Goal: Transaction & Acquisition: Purchase product/service

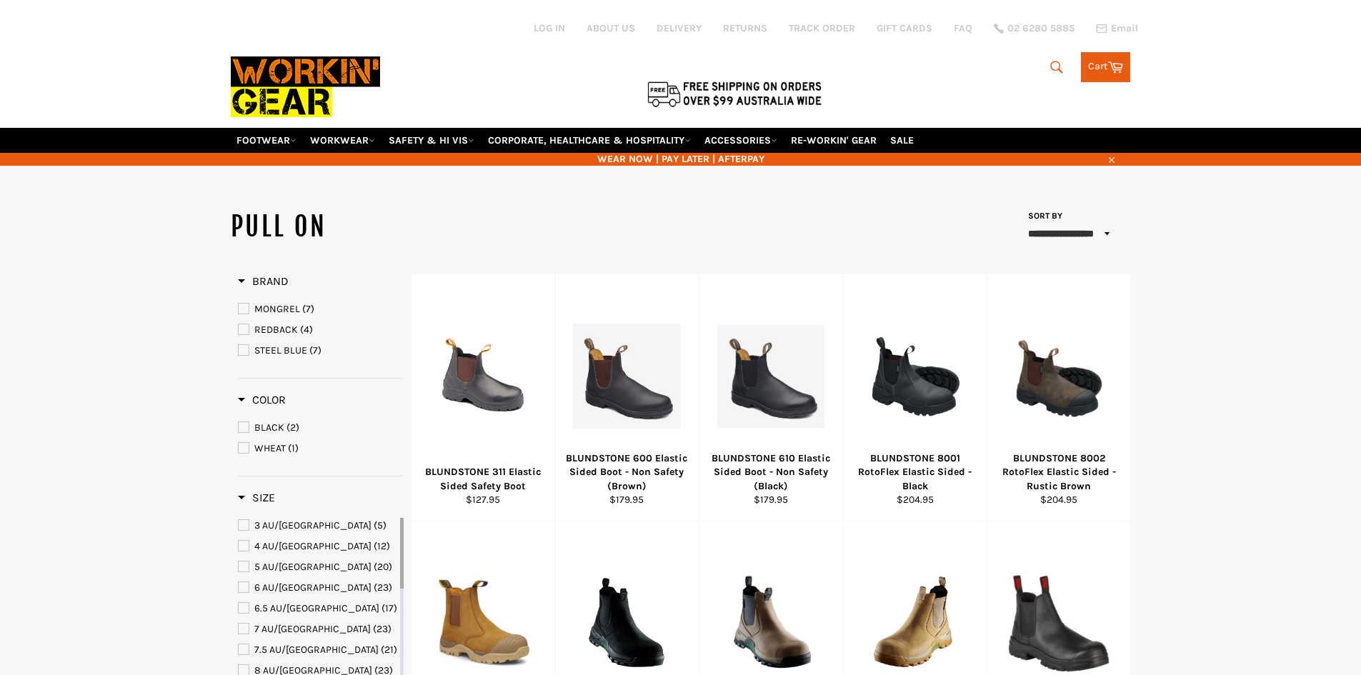
select select "**********"
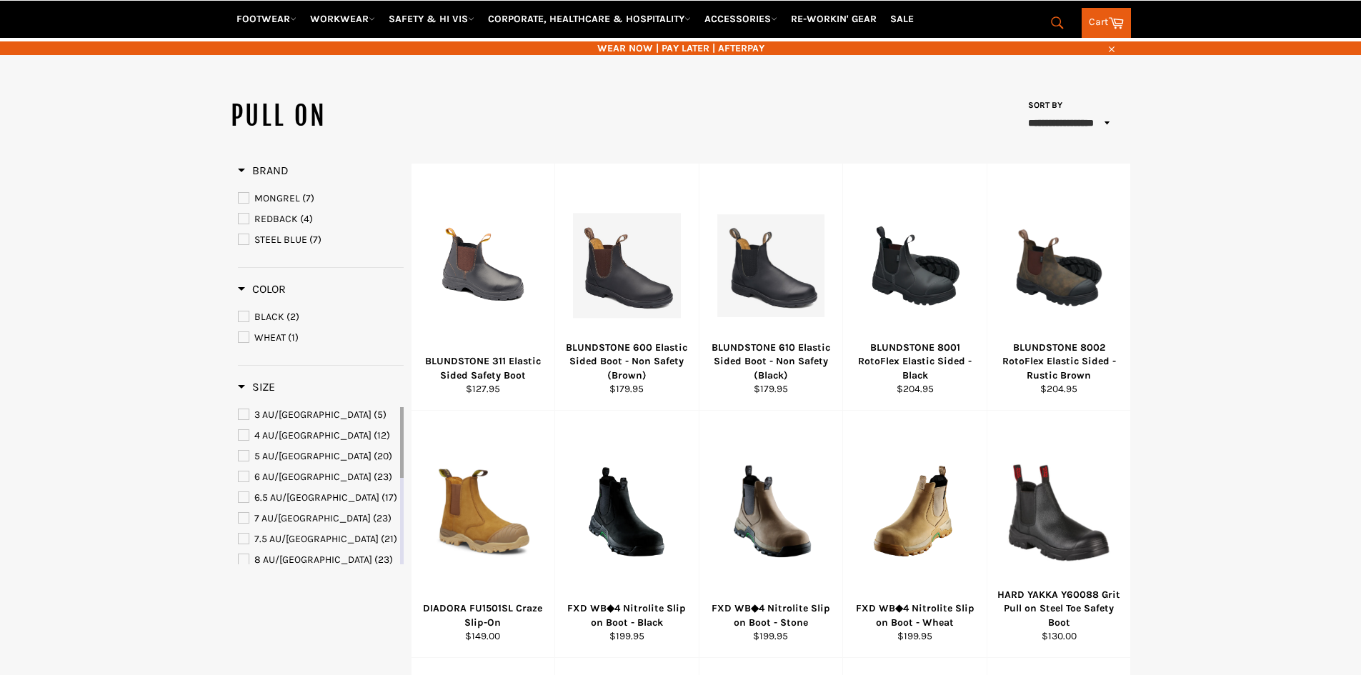
scroll to position [429, 0]
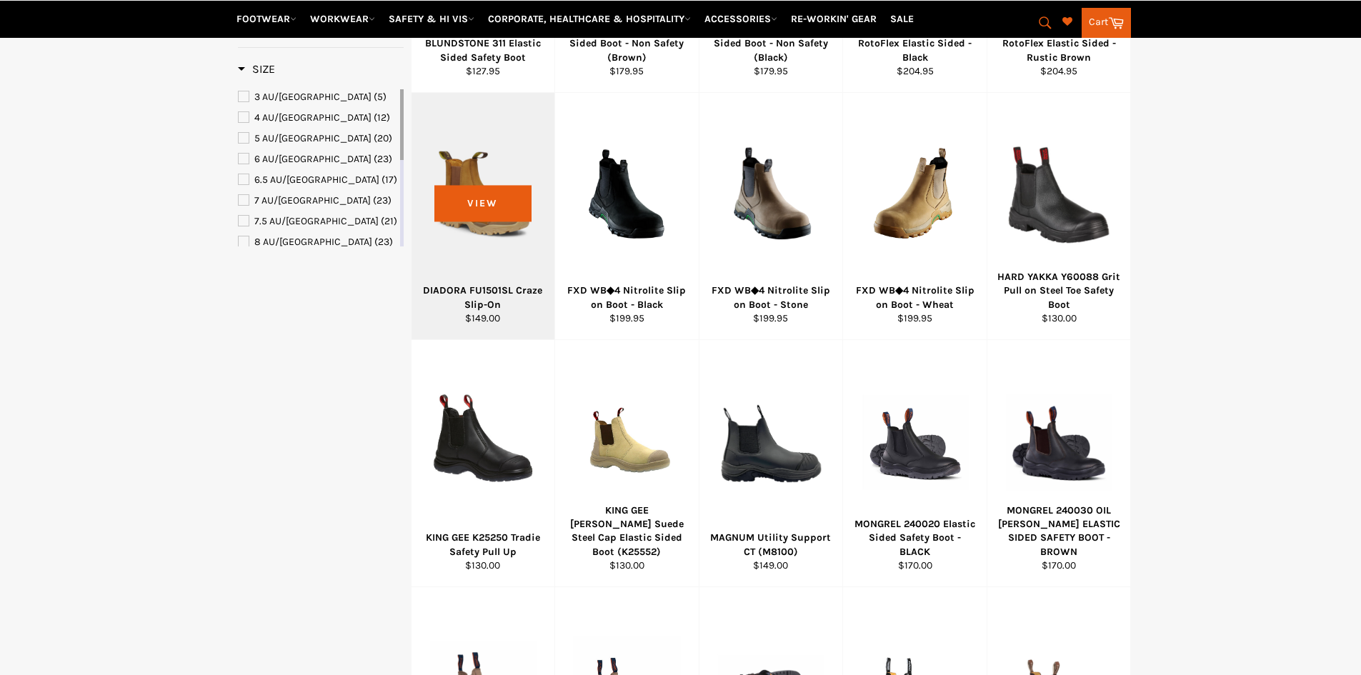
click at [473, 201] on div at bounding box center [483, 195] width 108 height 168
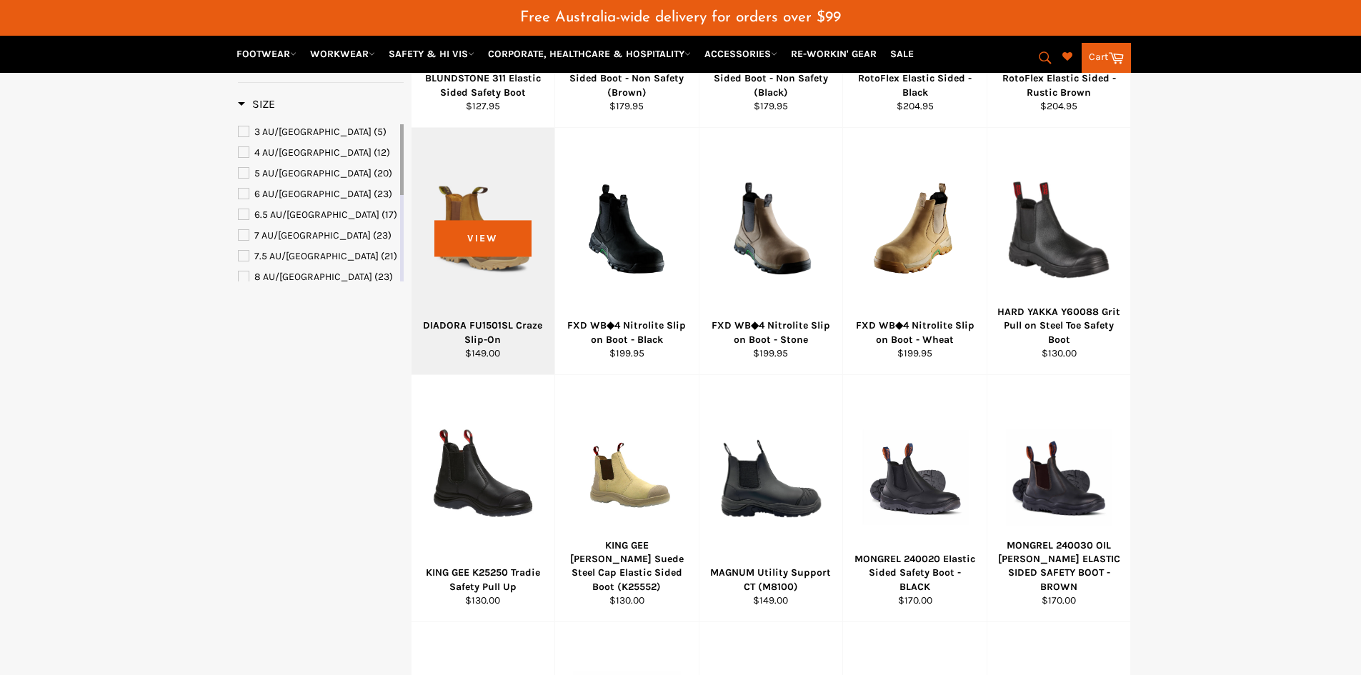
scroll to position [464, 0]
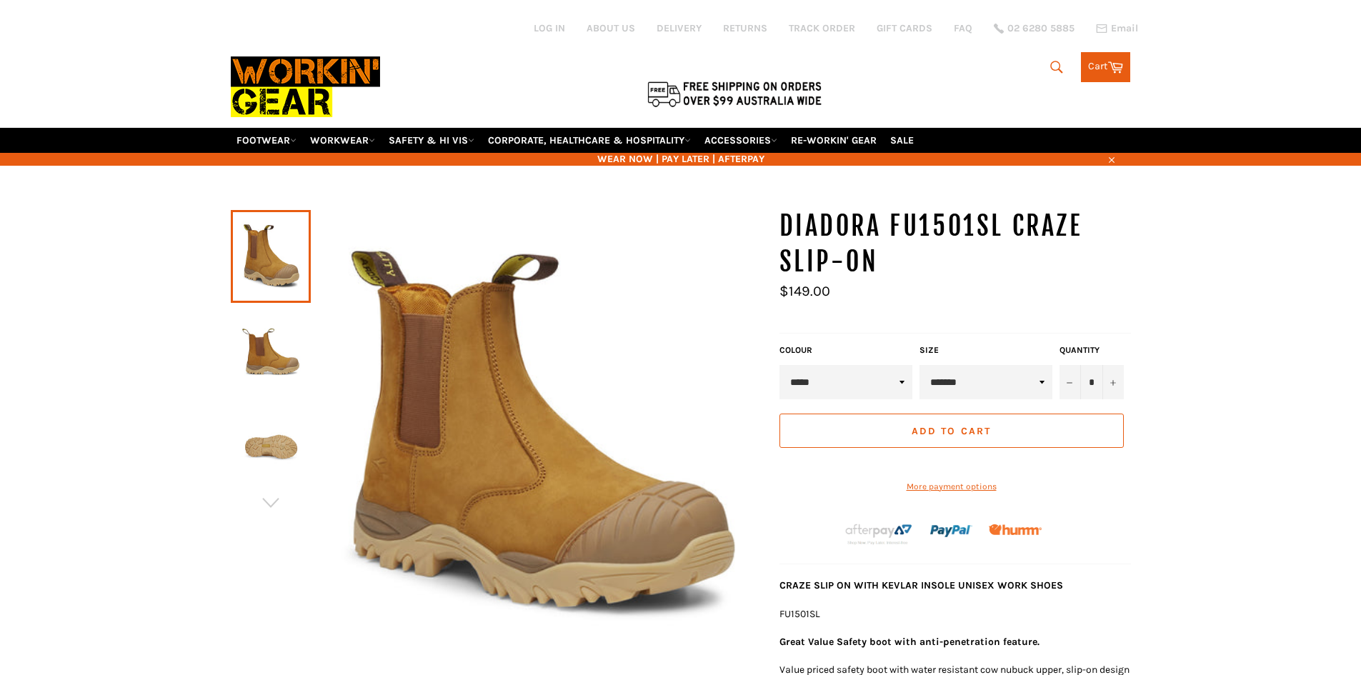
click at [281, 349] on img at bounding box center [271, 352] width 66 height 79
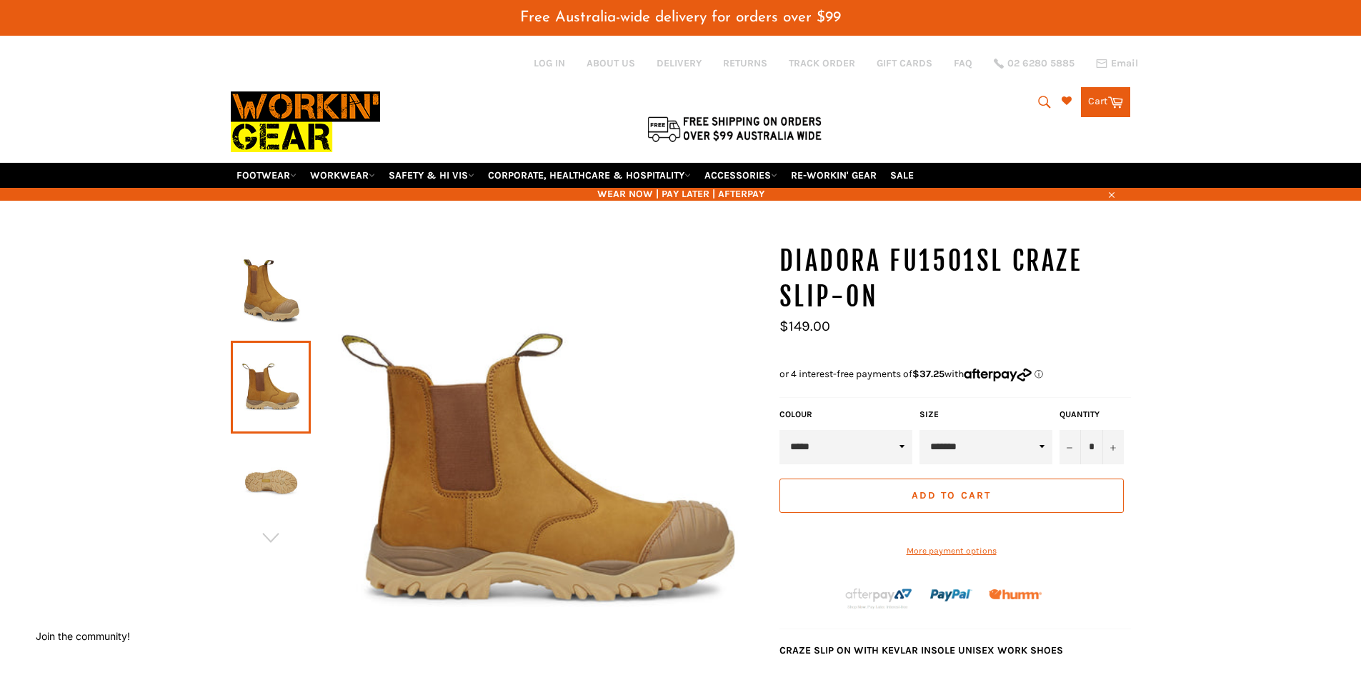
click at [1039, 101] on icon "submit" at bounding box center [1045, 102] width 12 height 12
click at [982, 101] on input "Search" at bounding box center [985, 102] width 179 height 27
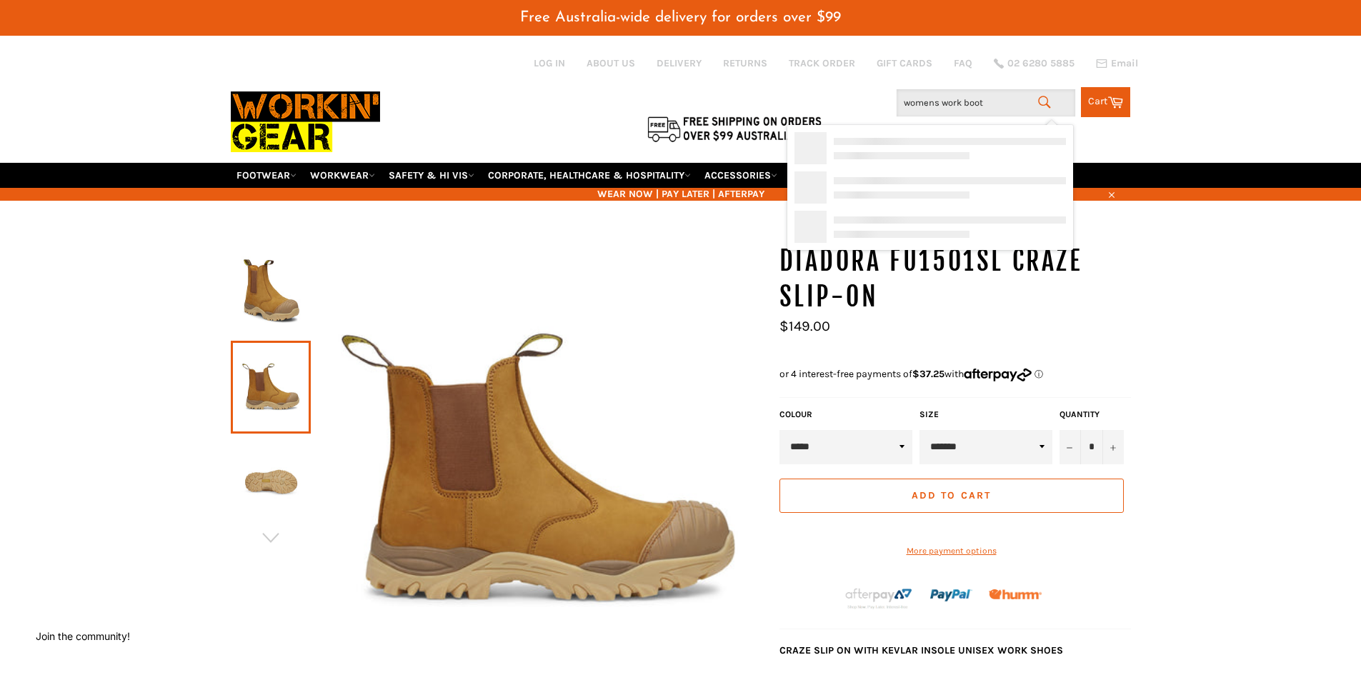
type input "womens work boots"
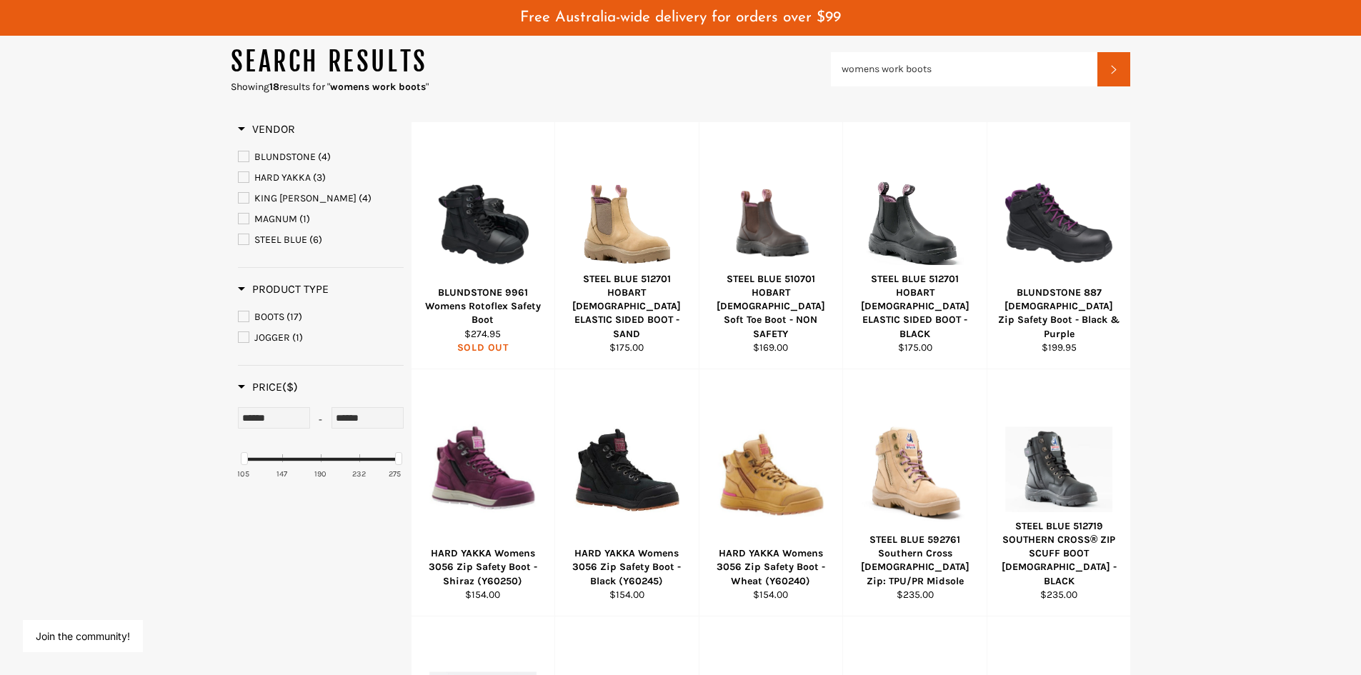
scroll to position [71, 0]
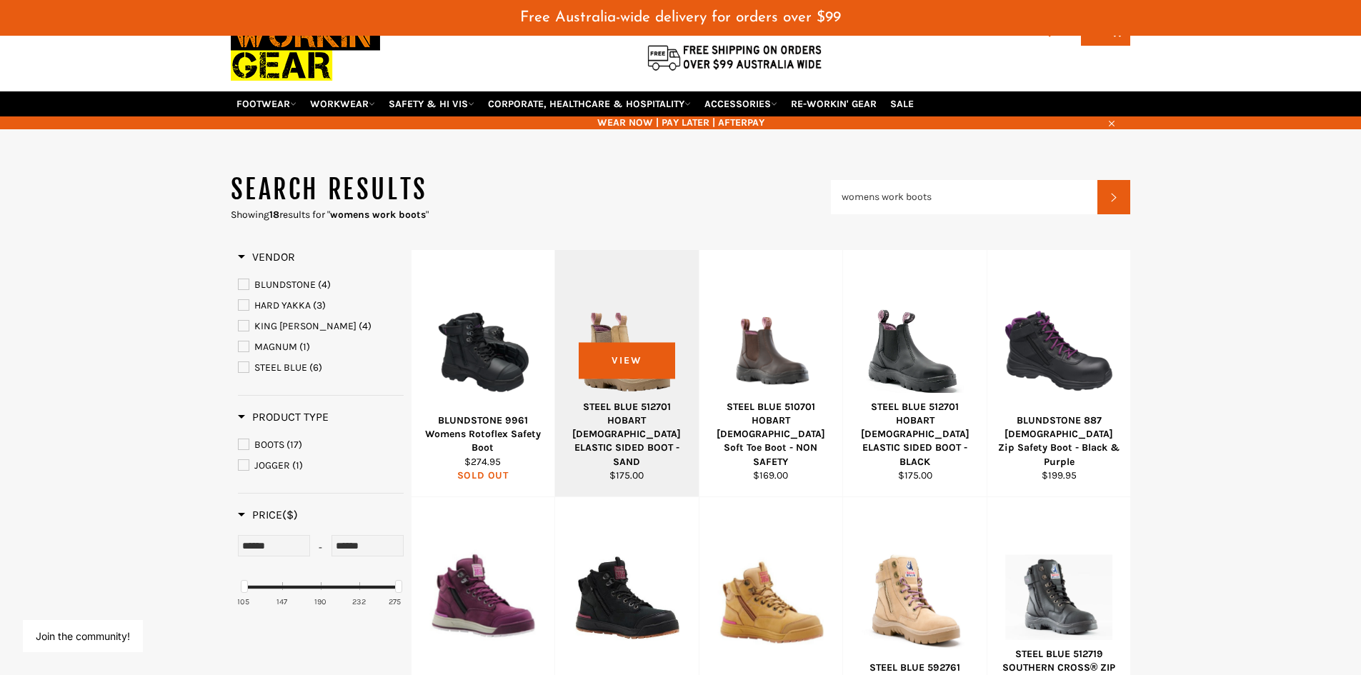
click at [626, 376] on div at bounding box center [627, 352] width 108 height 168
